Goal: Find specific page/section: Find specific page/section

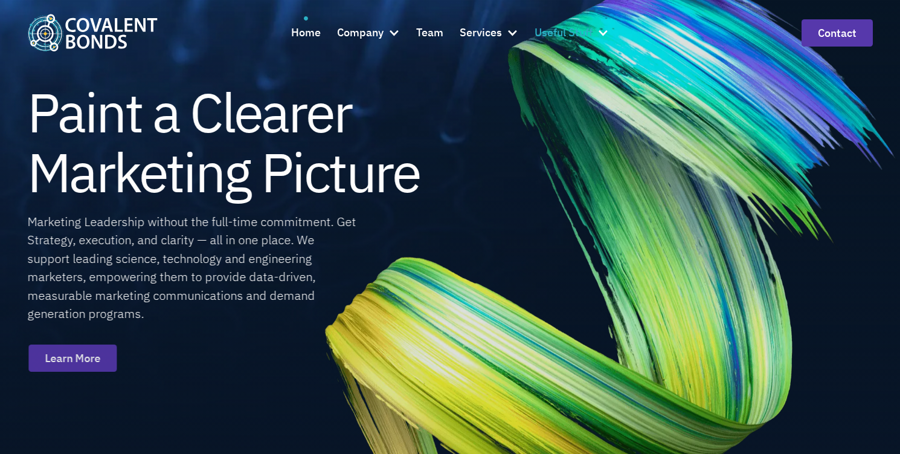
click at [598, 36] on div at bounding box center [603, 33] width 12 height 12
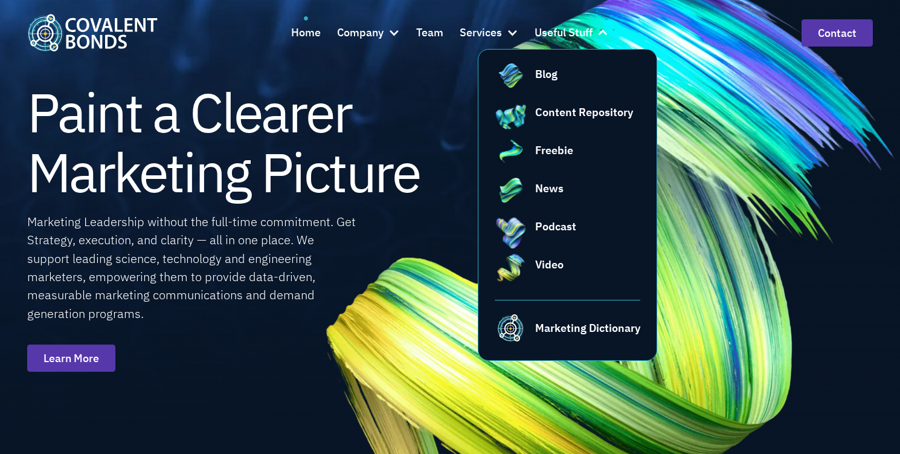
click at [578, 65] on nav "Blog Content Repository Freebie News Podcast Video Marketing Dictionary" at bounding box center [568, 205] width 180 height 312
click at [552, 74] on div "Blog" at bounding box center [546, 74] width 22 height 16
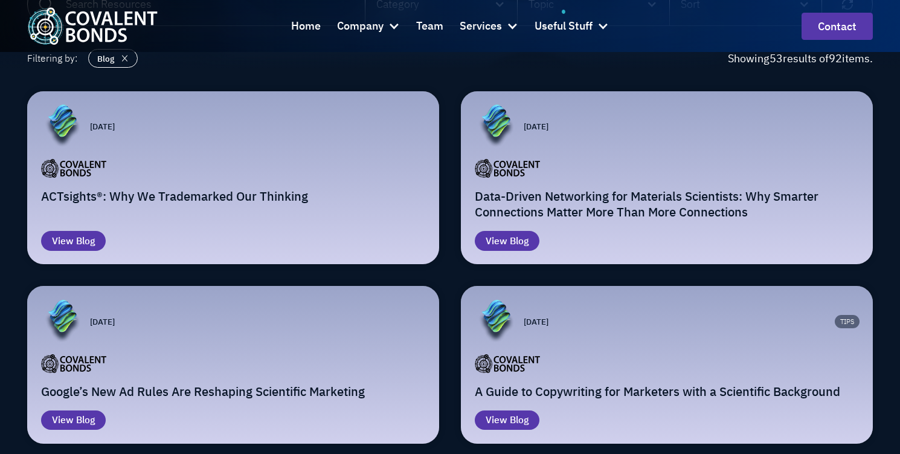
scroll to position [196, 0]
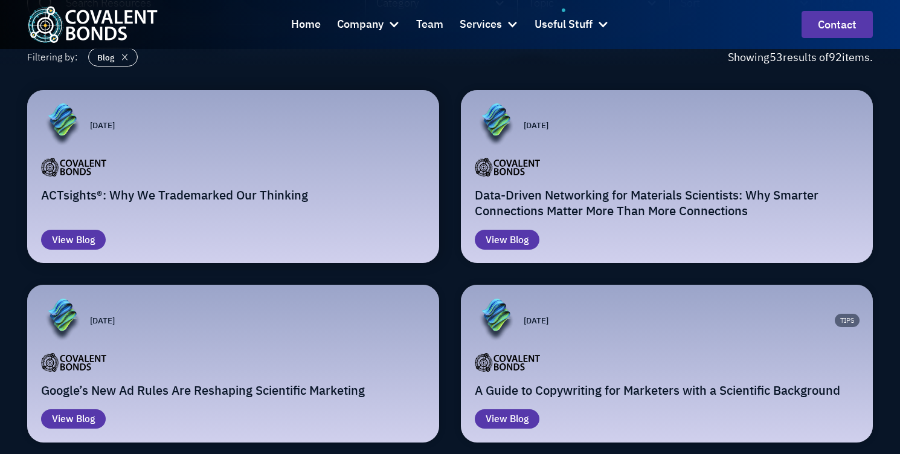
click at [260, 172] on div "Email Form" at bounding box center [233, 165] width 385 height 21
